Goal: Task Accomplishment & Management: Complete application form

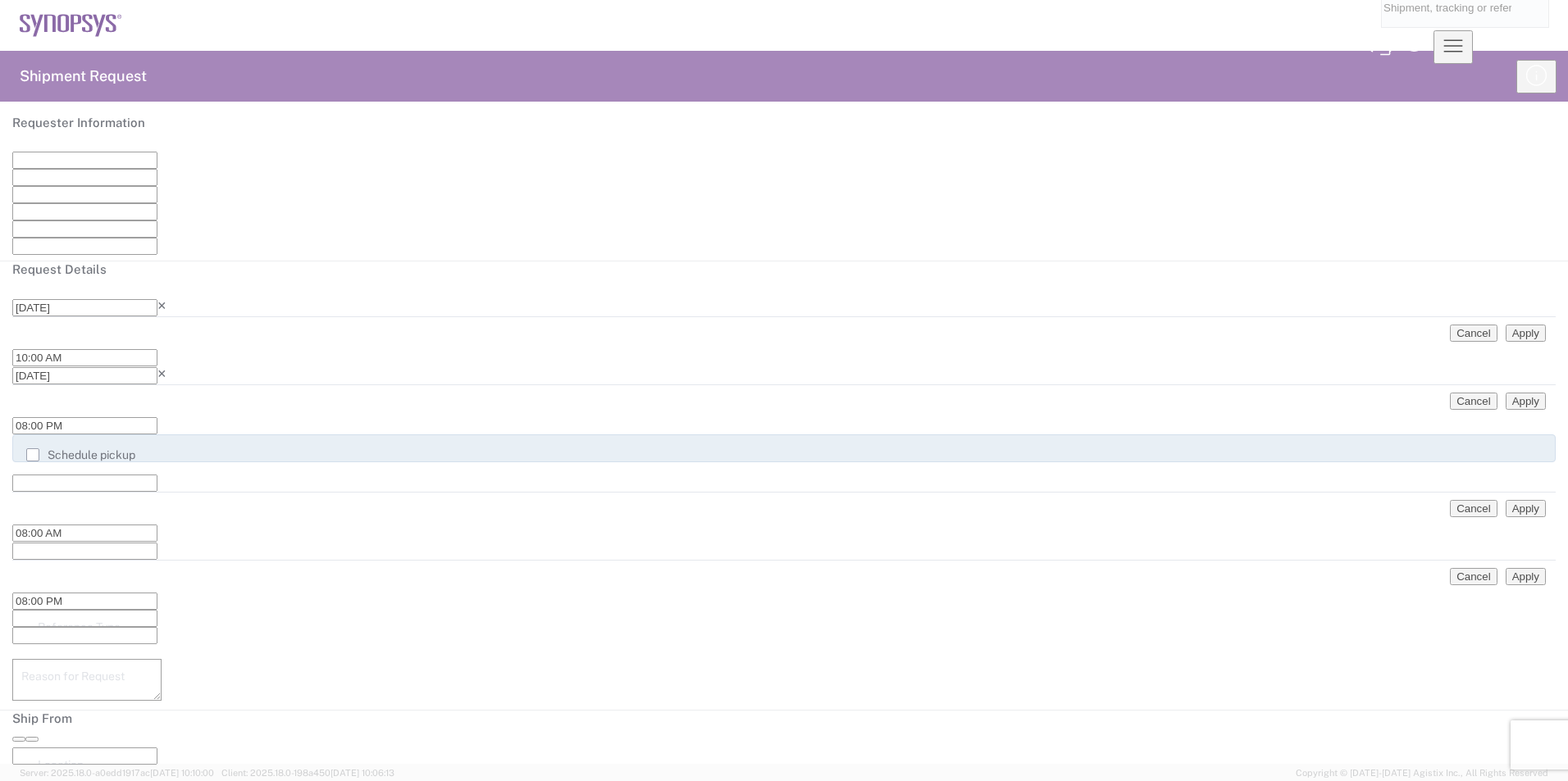
type input "[GEOGRAPHIC_DATA]"
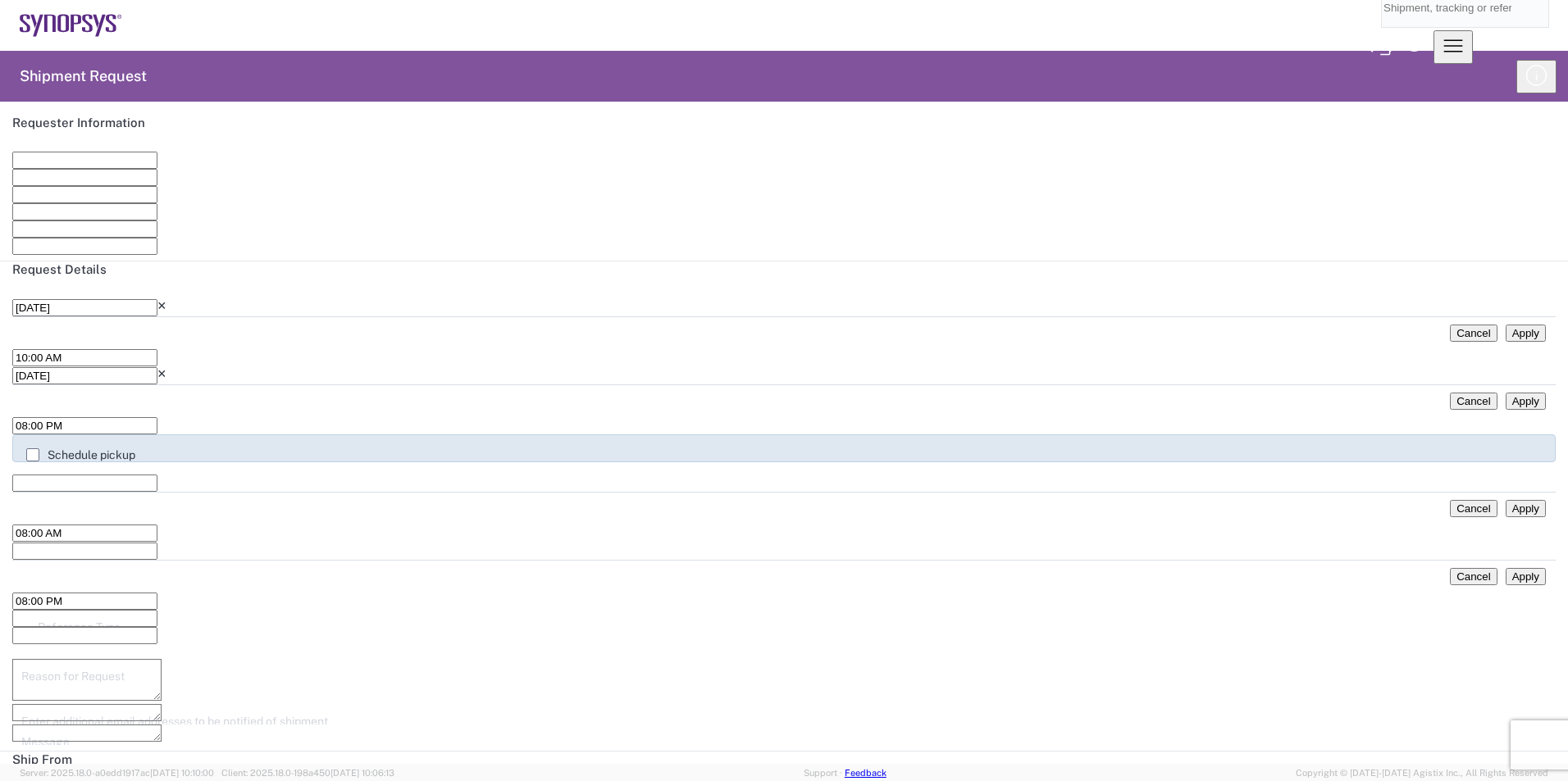
scroll to position [327, 0]
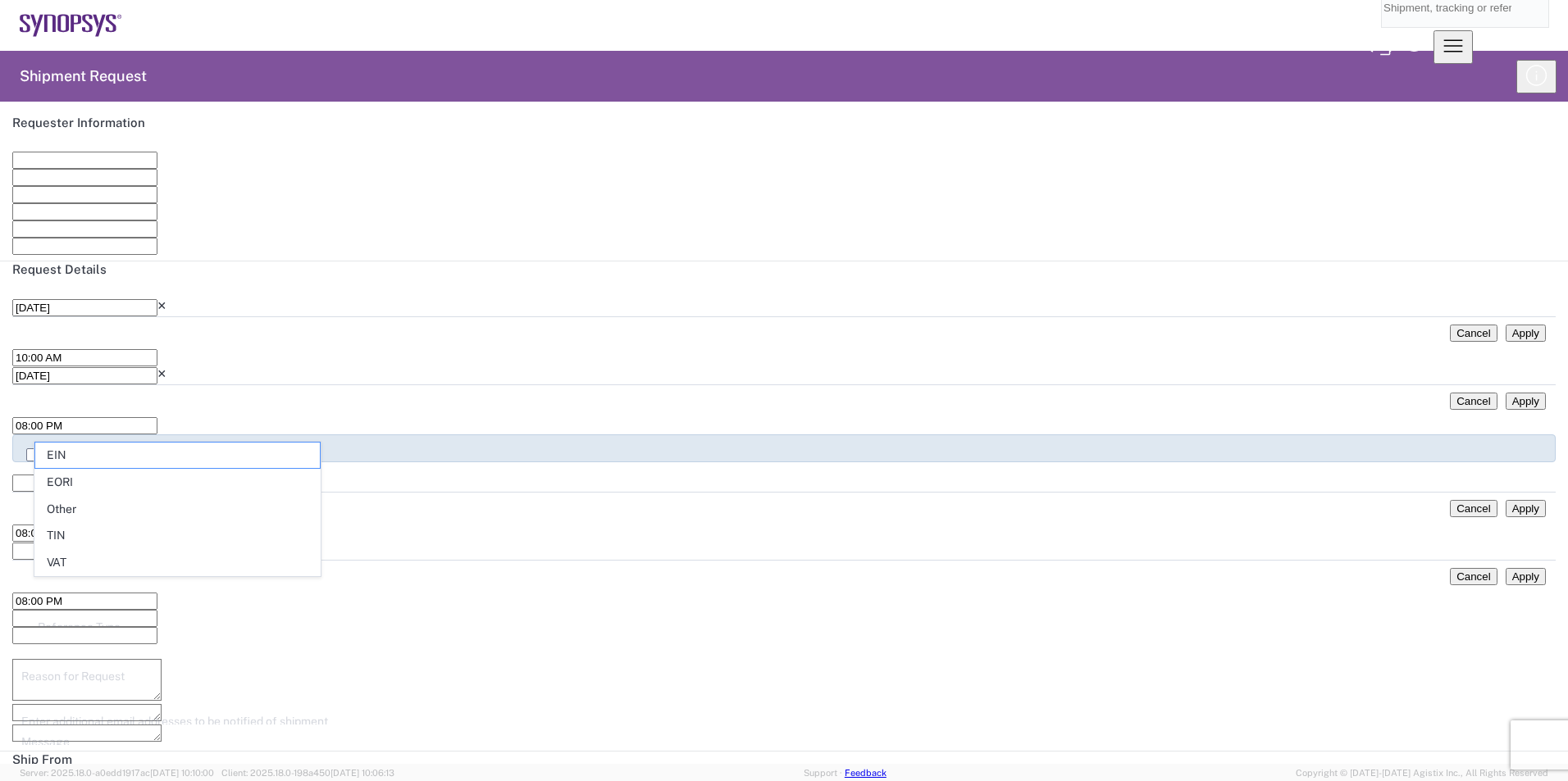
scroll to position [983, 0]
type input "US Dollar"
